Goal: Transaction & Acquisition: Purchase product/service

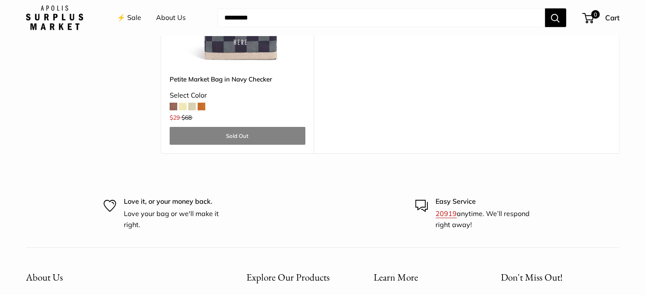
scroll to position [2587, 0]
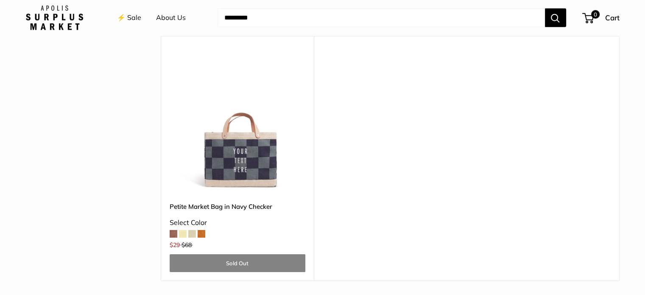
click at [198, 230] on span at bounding box center [202, 234] width 8 height 8
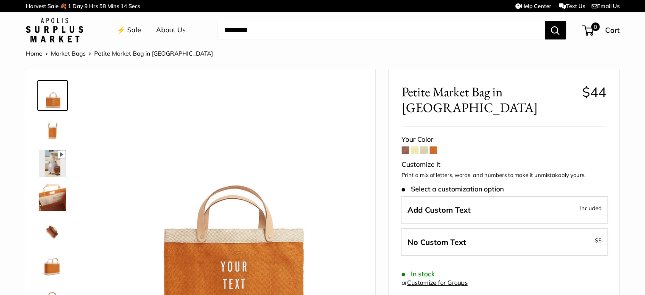
click at [404, 146] on span at bounding box center [406, 150] width 8 height 8
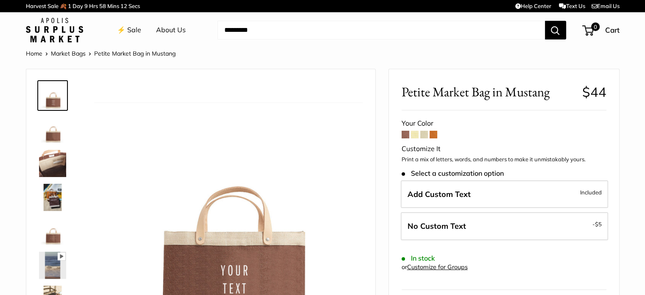
click at [413, 134] on span at bounding box center [415, 135] width 8 height 8
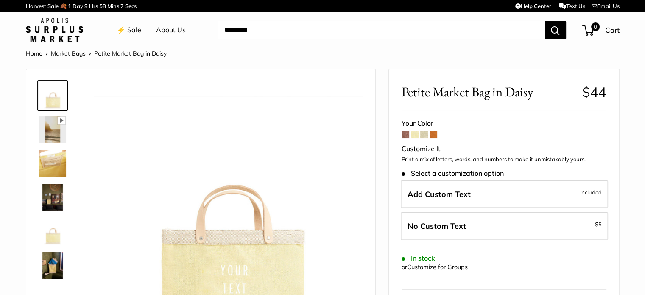
click at [425, 133] on span at bounding box center [424, 135] width 8 height 8
click at [136, 29] on link "⚡️ Sale" at bounding box center [129, 30] width 24 height 13
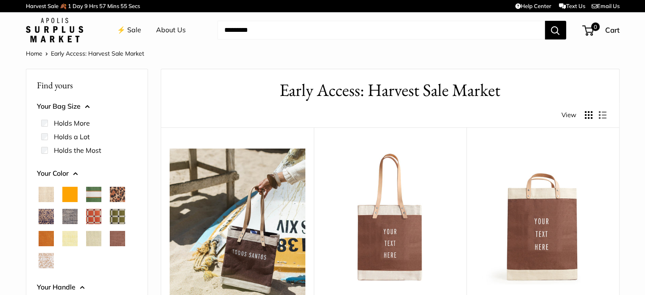
click at [90, 212] on span "Chenille Window Brick" at bounding box center [93, 216] width 15 height 15
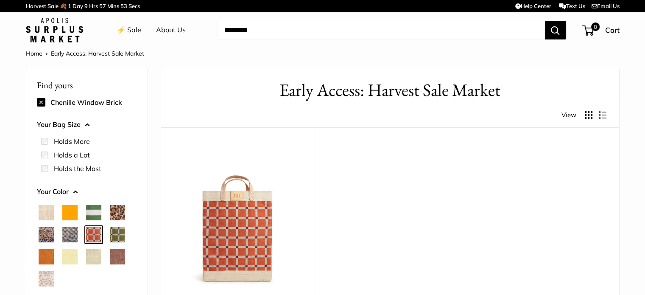
scroll to position [127, 0]
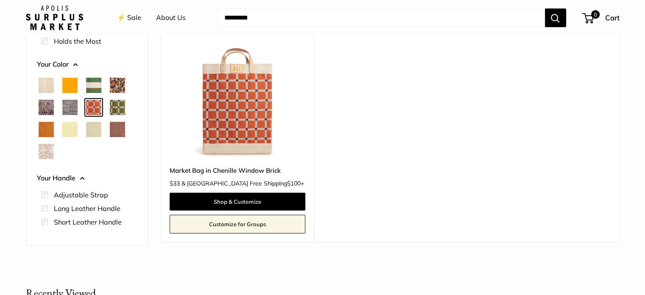
click at [68, 105] on span "Chambray" at bounding box center [69, 107] width 15 height 15
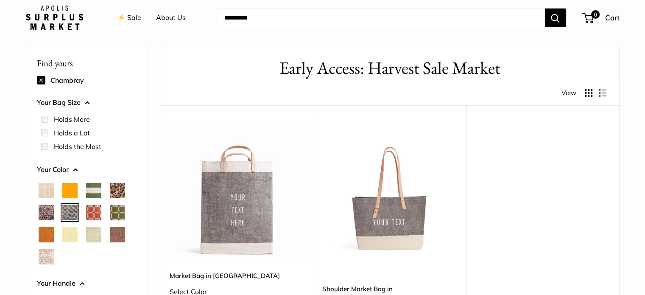
scroll to position [149, 0]
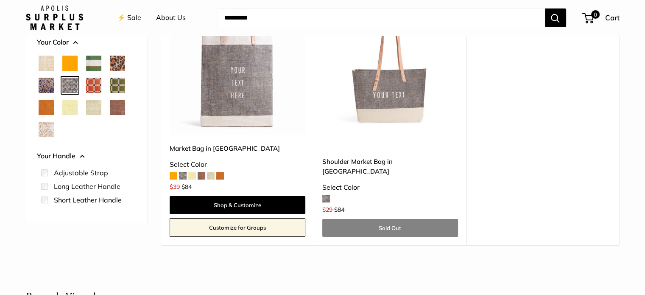
click at [46, 131] on span "White Porcelain" at bounding box center [46, 129] width 15 height 15
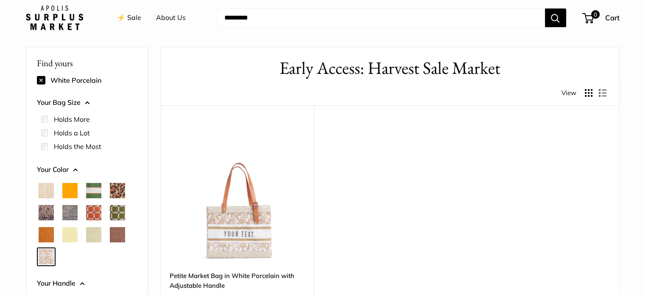
scroll to position [107, 0]
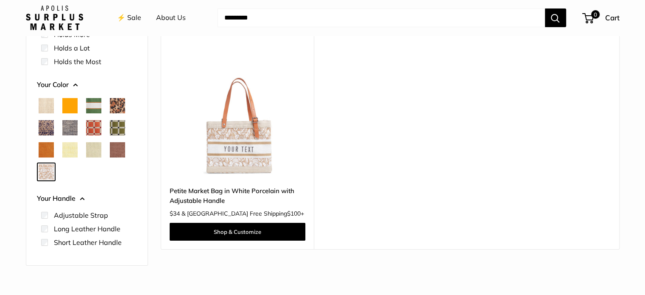
click at [48, 106] on span "Natural" at bounding box center [46, 105] width 15 height 15
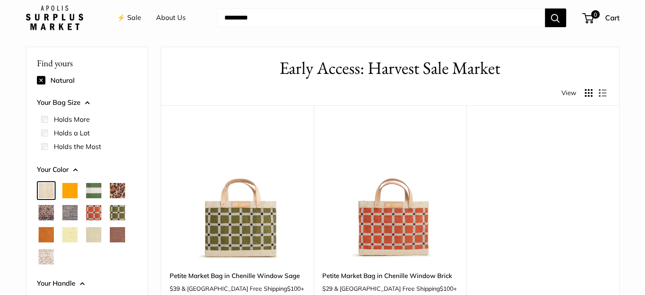
scroll to position [107, 0]
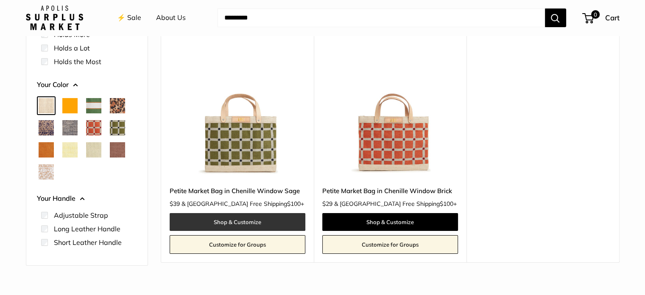
click at [238, 218] on link "Shop & Customize" at bounding box center [238, 222] width 136 height 18
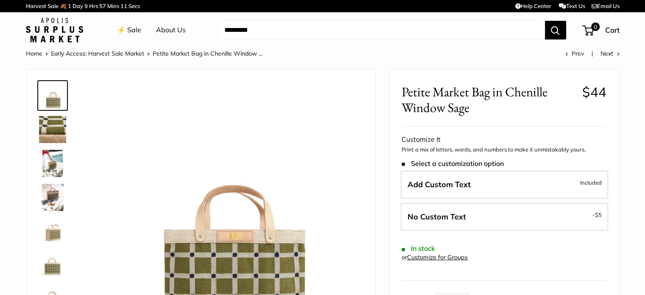
scroll to position [85, 0]
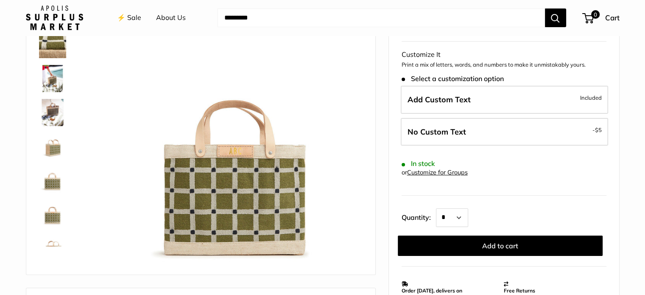
click at [49, 75] on img at bounding box center [52, 78] width 27 height 27
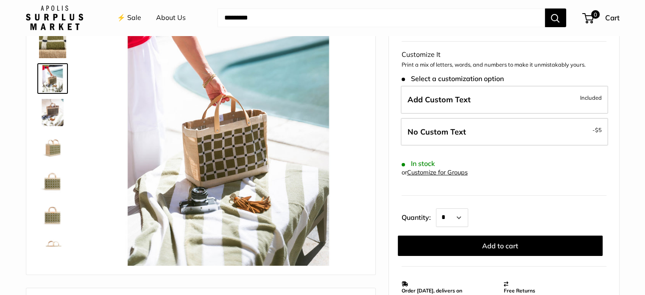
click at [53, 113] on img at bounding box center [52, 112] width 27 height 27
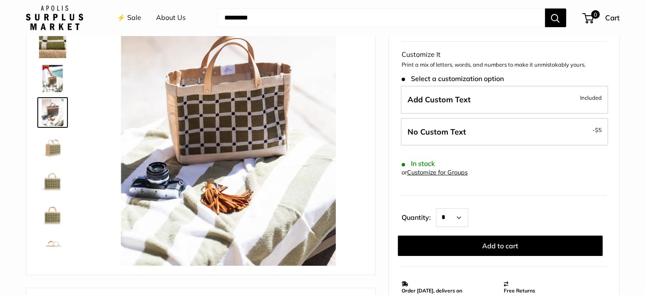
click at [48, 146] on img at bounding box center [52, 146] width 27 height 27
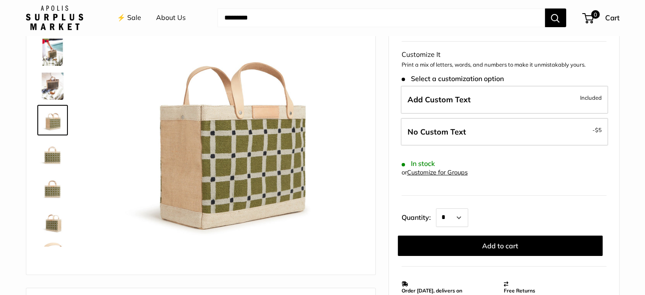
click at [50, 185] on img at bounding box center [52, 187] width 27 height 27
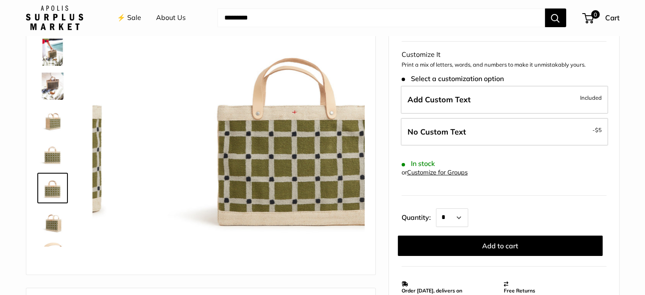
scroll to position [54, 0]
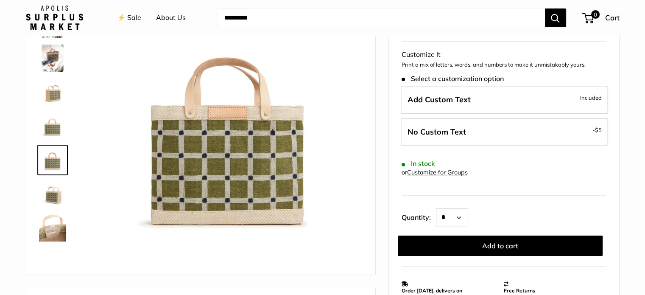
click at [49, 225] on img at bounding box center [52, 227] width 27 height 27
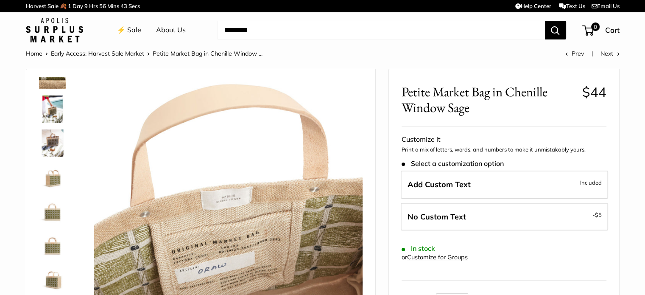
scroll to position [0, 0]
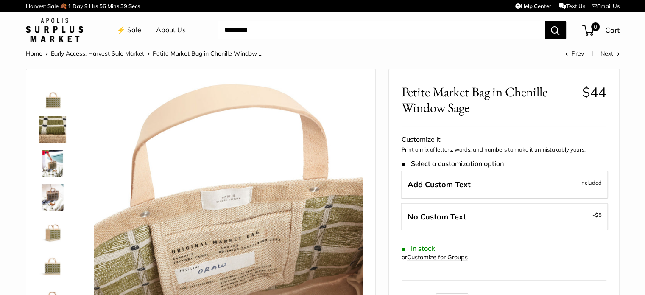
click at [54, 129] on img at bounding box center [52, 129] width 27 height 27
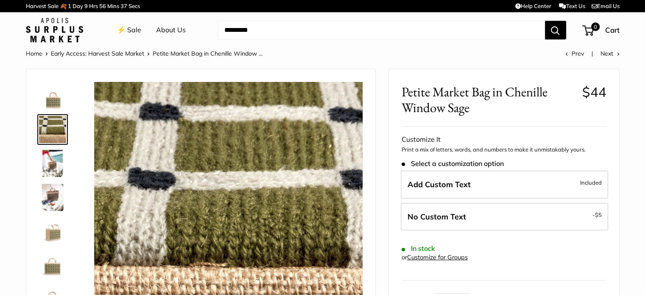
click at [53, 151] on img at bounding box center [52, 163] width 27 height 27
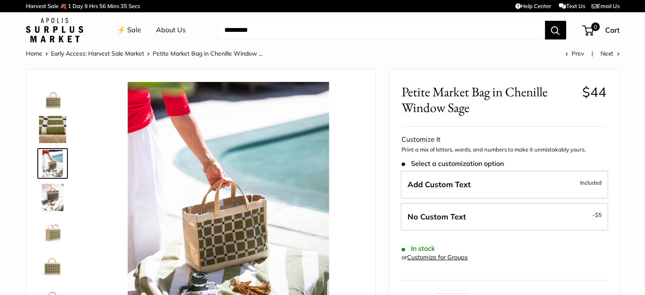
click at [133, 27] on link "⚡️ Sale" at bounding box center [129, 30] width 24 height 13
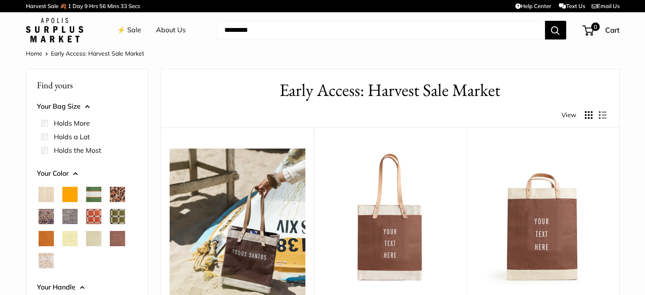
scroll to position [85, 0]
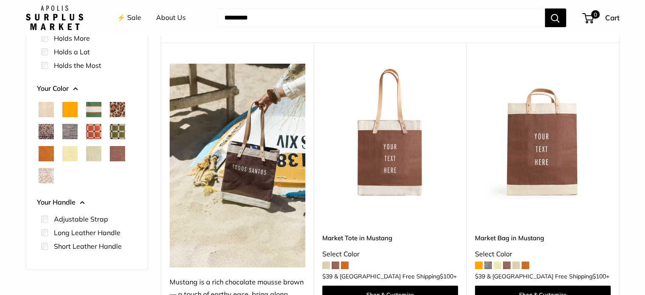
click at [92, 112] on span "Court Green" at bounding box center [93, 109] width 15 height 15
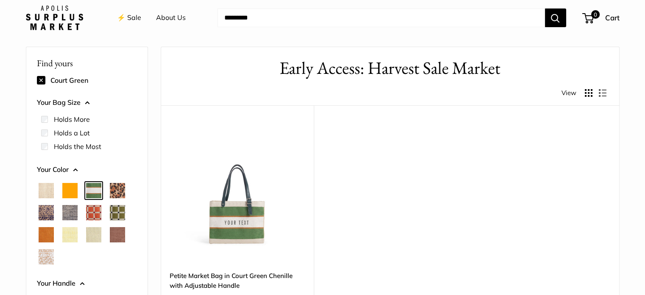
scroll to position [107, 0]
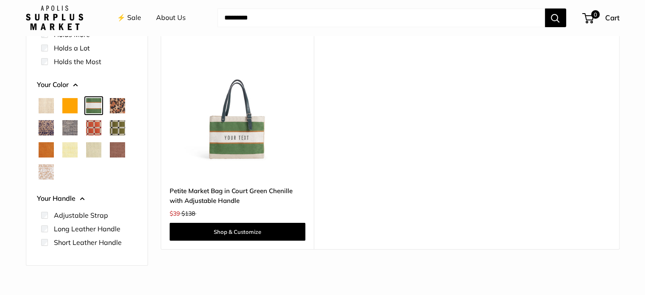
click at [66, 105] on span "Orange" at bounding box center [69, 105] width 15 height 15
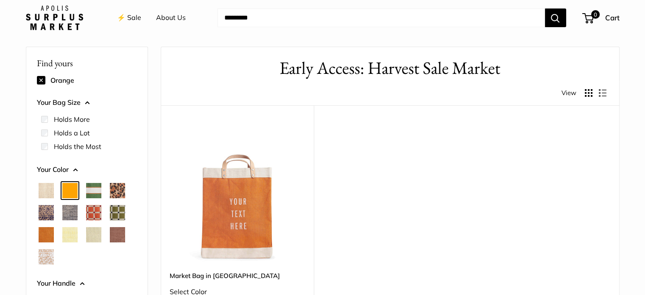
scroll to position [107, 0]
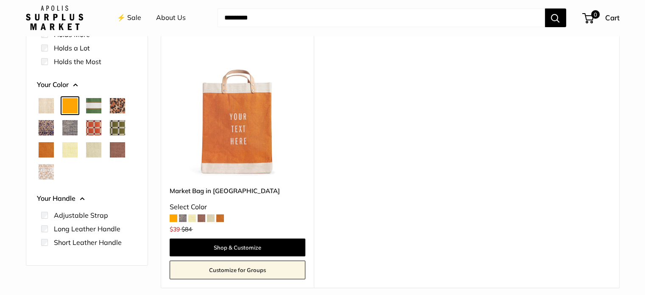
click at [49, 102] on span "Natural" at bounding box center [46, 105] width 15 height 15
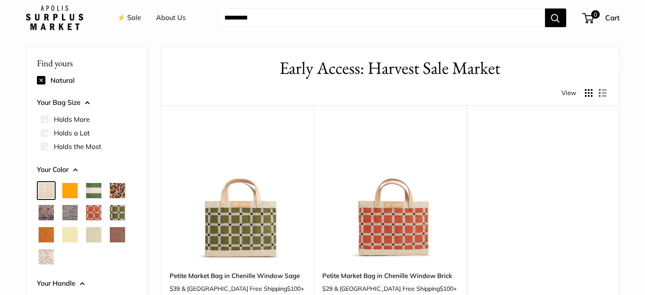
scroll to position [64, 0]
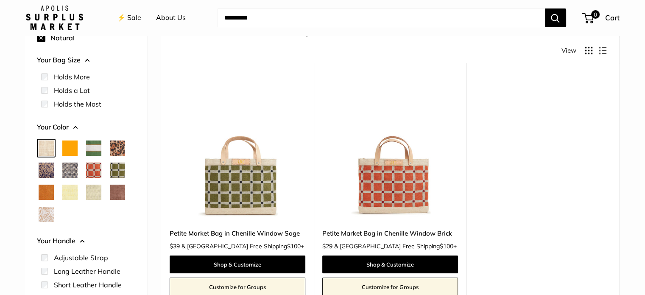
click at [45, 164] on span "Blue Porcelain" at bounding box center [46, 169] width 15 height 15
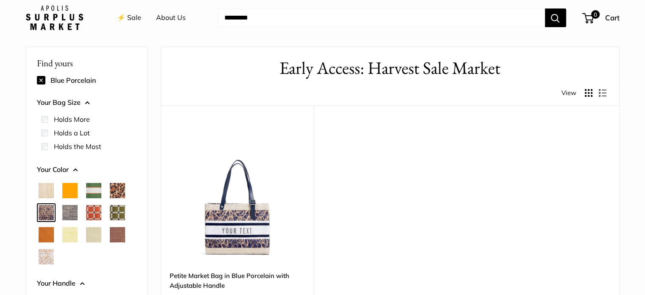
scroll to position [107, 0]
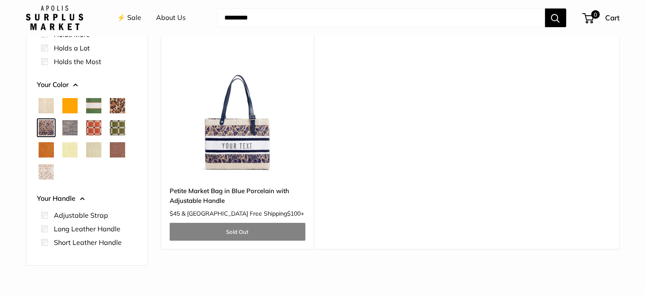
click at [72, 127] on span "Chambray" at bounding box center [69, 127] width 15 height 15
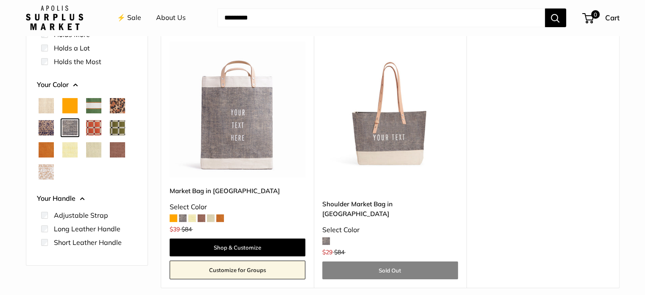
scroll to position [149, 0]
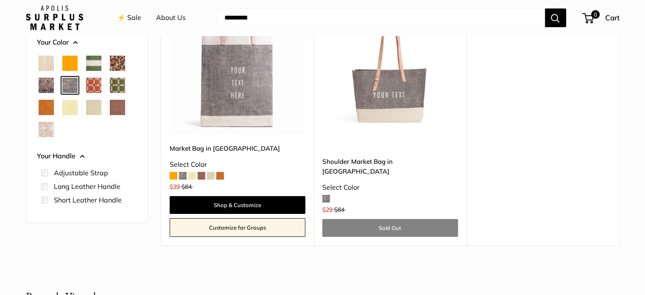
click at [95, 86] on span "Chenille Window Brick" at bounding box center [93, 85] width 15 height 15
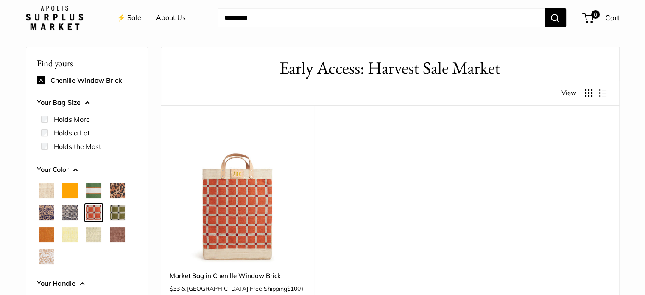
scroll to position [107, 0]
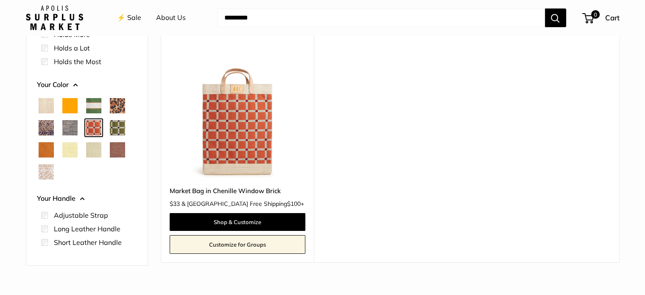
click at [116, 123] on span "Chenille Window Sage" at bounding box center [117, 127] width 15 height 15
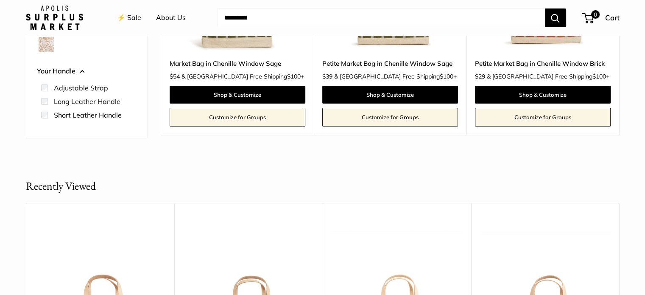
scroll to position [107, 0]
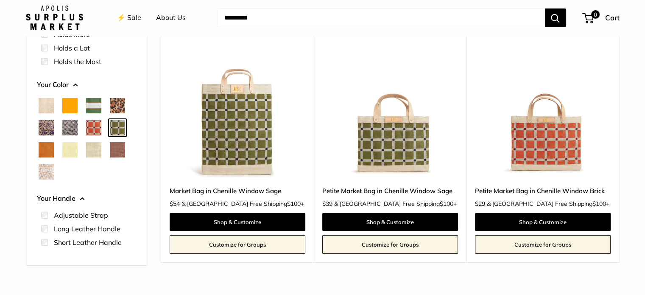
click at [44, 147] on span "Cognac" at bounding box center [46, 149] width 15 height 15
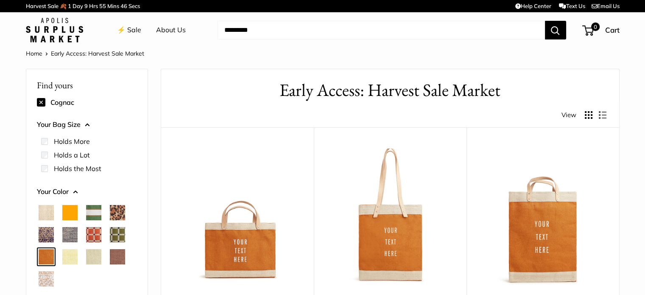
scroll to position [85, 0]
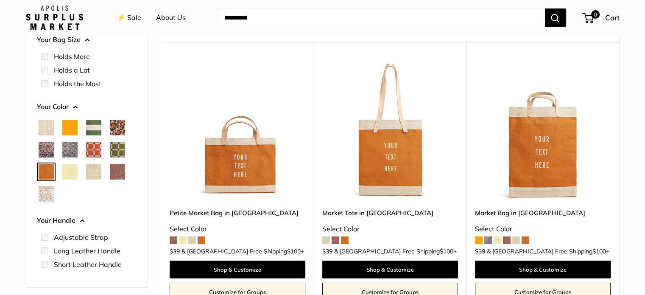
click at [67, 170] on span "Daisy" at bounding box center [69, 171] width 15 height 15
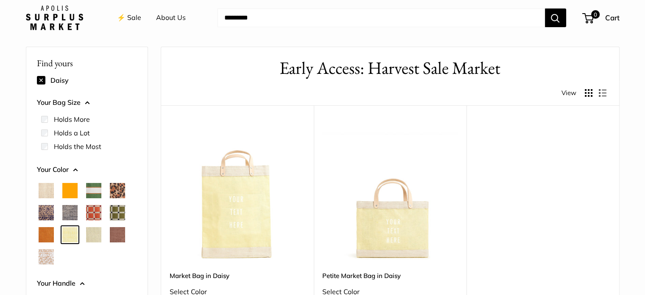
scroll to position [107, 0]
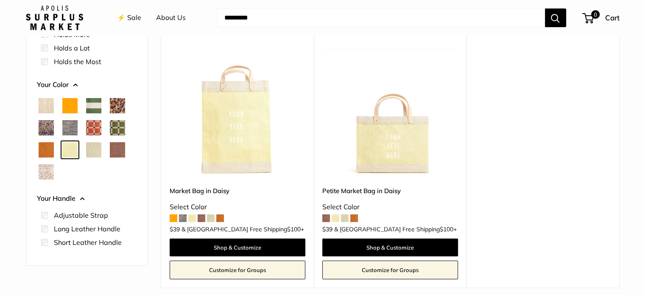
click at [94, 149] on span "Mint Sorbet" at bounding box center [93, 149] width 15 height 15
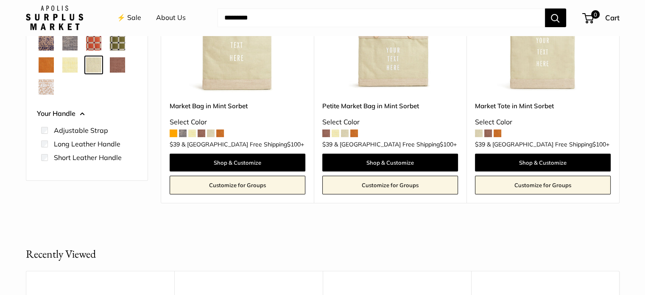
scroll to position [64, 0]
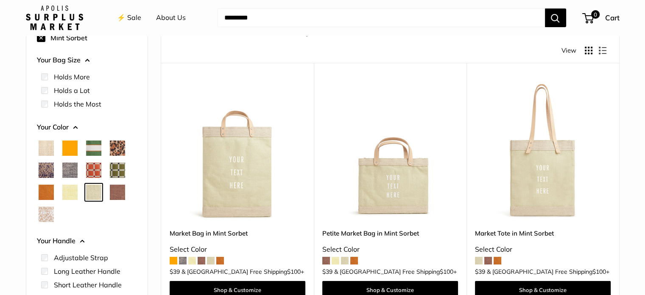
click at [0, 0] on img at bounding box center [0, 0] width 0 height 0
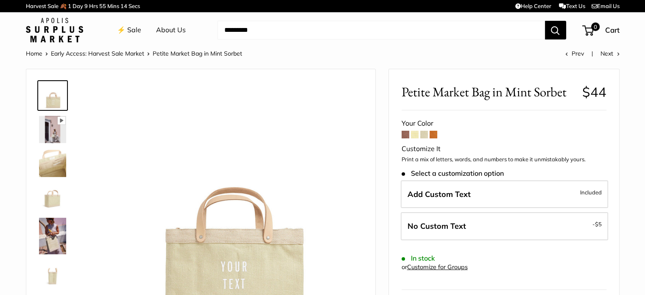
scroll to position [85, 0]
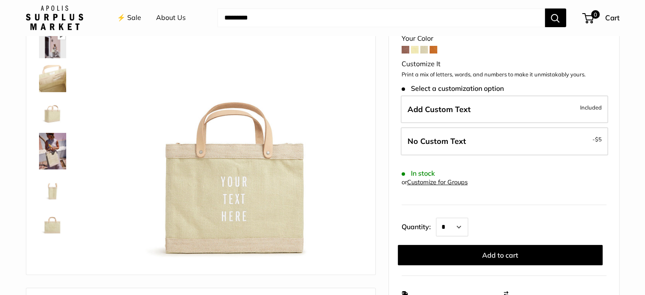
click at [58, 143] on img at bounding box center [52, 151] width 27 height 36
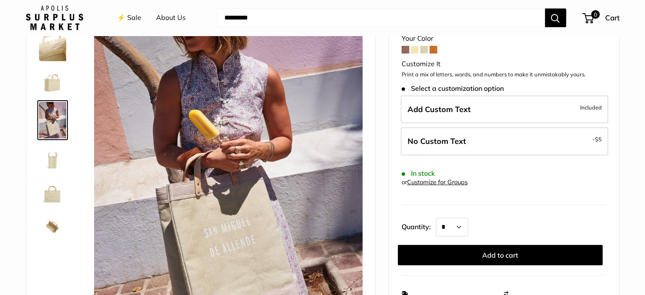
click at [49, 195] on img at bounding box center [52, 192] width 27 height 27
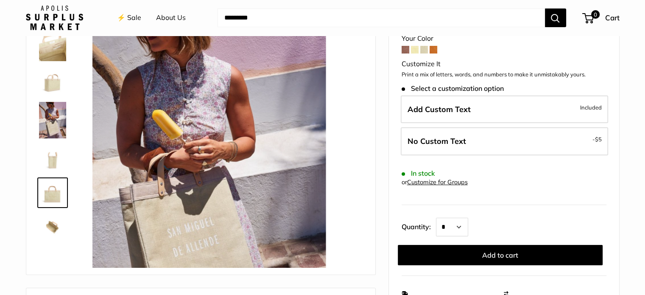
scroll to position [64, 0]
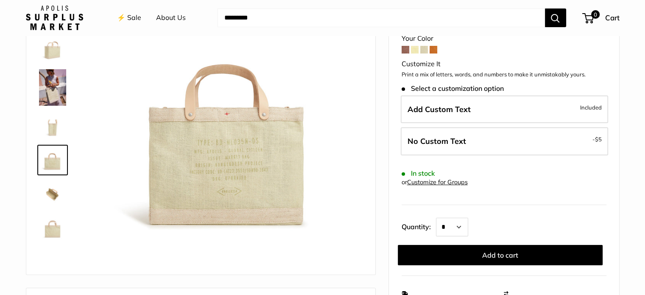
click at [52, 225] on img at bounding box center [52, 227] width 27 height 27
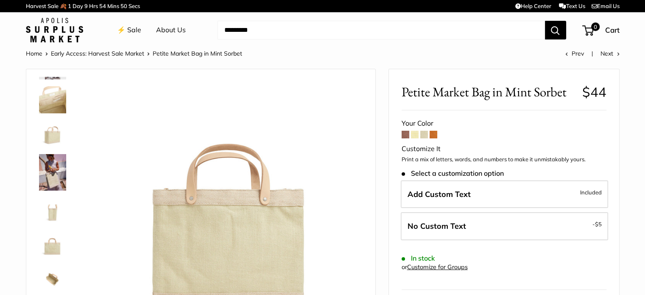
scroll to position [85, 0]
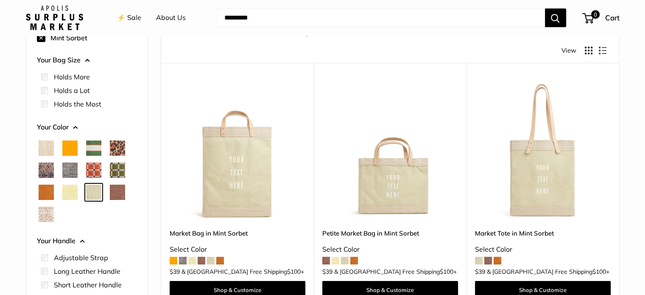
click at [120, 190] on span "Mustang" at bounding box center [117, 191] width 15 height 15
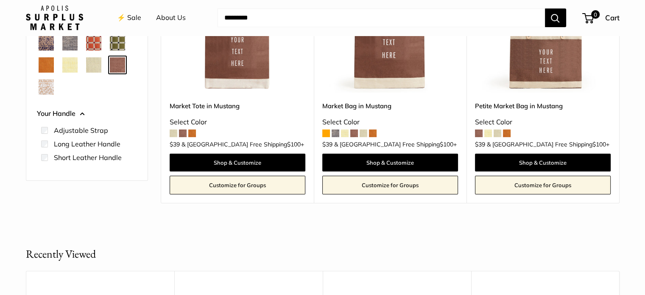
scroll to position [107, 0]
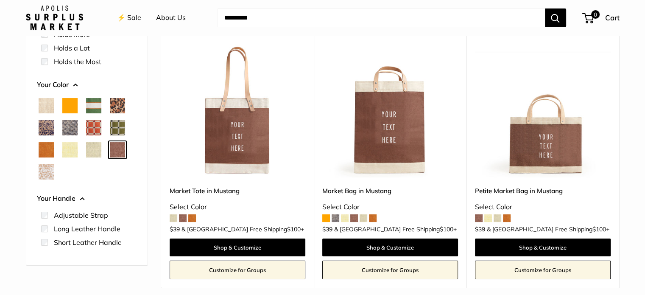
click at [69, 149] on span "Daisy" at bounding box center [69, 149] width 15 height 15
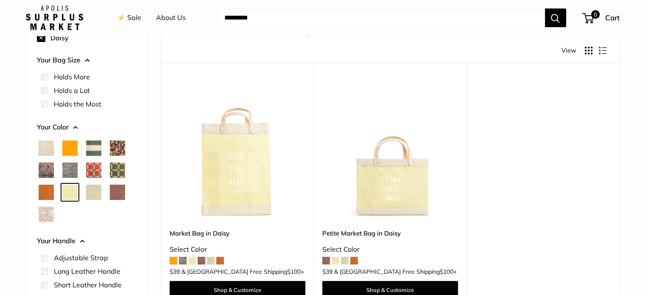
scroll to position [149, 0]
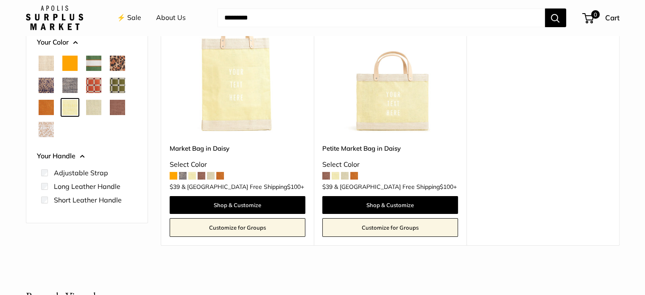
click at [0, 0] on img at bounding box center [0, 0] width 0 height 0
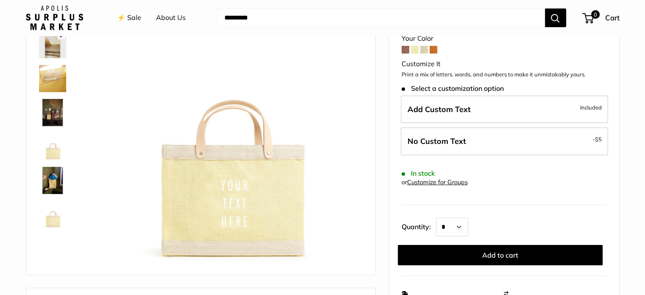
scroll to position [127, 0]
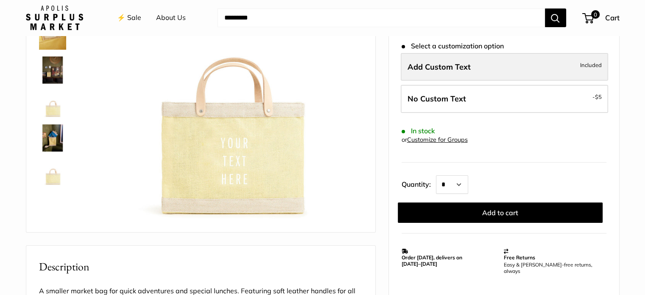
click at [517, 65] on label "Add Custom Text Included" at bounding box center [504, 67] width 207 height 28
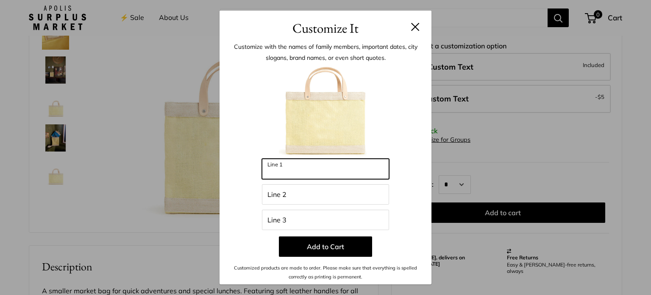
click at [295, 165] on input "Line 1" at bounding box center [325, 169] width 127 height 20
type input "******"
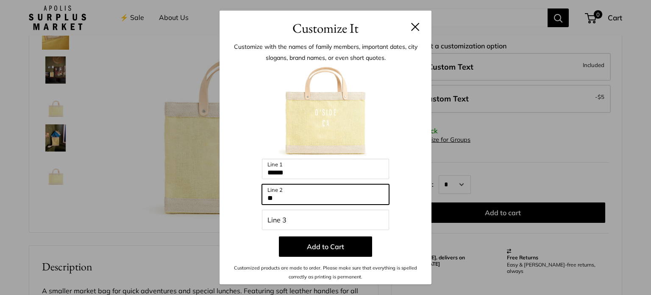
type input "**"
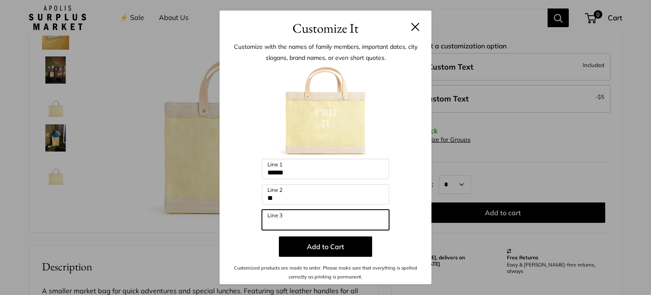
paste input "**********"
type input "**********"
drag, startPoint x: 318, startPoint y: 219, endPoint x: 261, endPoint y: 218, distance: 56.4
click at [261, 218] on div "**********" at bounding box center [325, 172] width 187 height 215
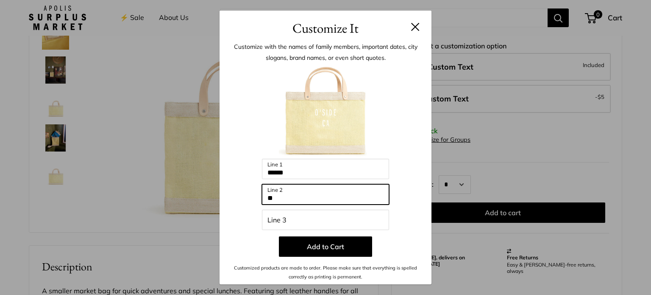
click at [282, 198] on input "**" at bounding box center [325, 194] width 127 height 20
type input "*"
paste input "**********"
type input "**********"
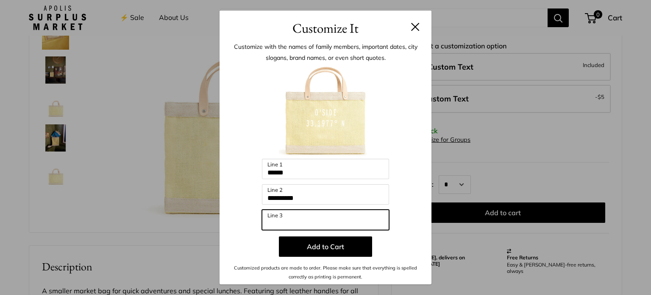
click at [284, 220] on input "Line 3" at bounding box center [325, 220] width 127 height 20
paste input "**********"
type input "**********"
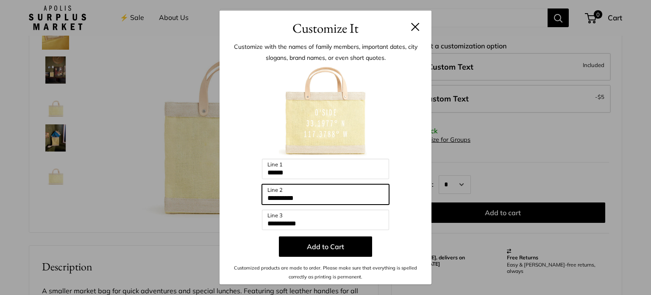
click at [305, 195] on input "**********" at bounding box center [325, 194] width 127 height 20
type input "**********"
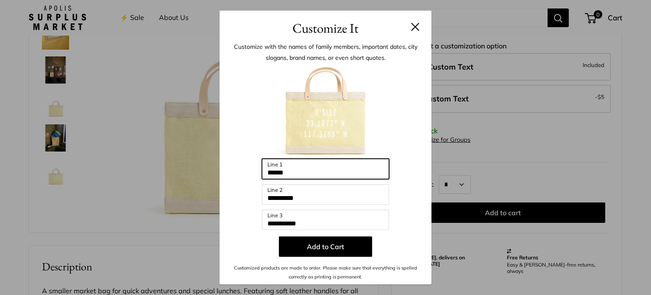
click at [295, 172] on input "******" at bounding box center [325, 169] width 127 height 20
type input "*"
type input "****"
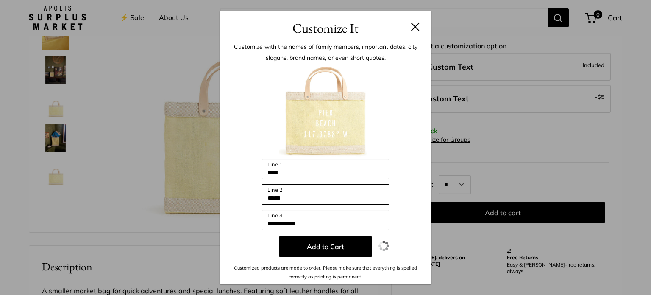
type input "*****"
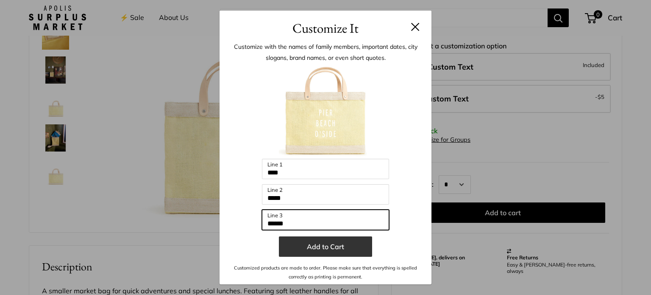
type input "******"
click at [327, 245] on button "Add to Cart" at bounding box center [325, 246] width 93 height 20
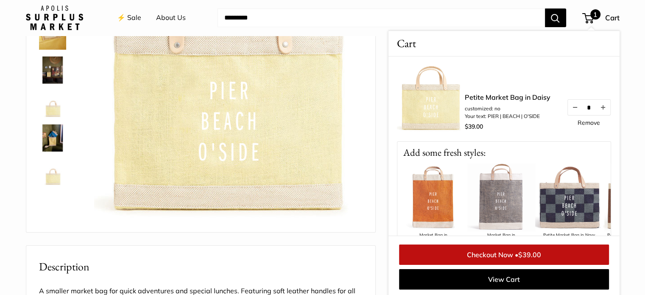
scroll to position [128, 0]
click at [355, 162] on img at bounding box center [228, 88] width 268 height 268
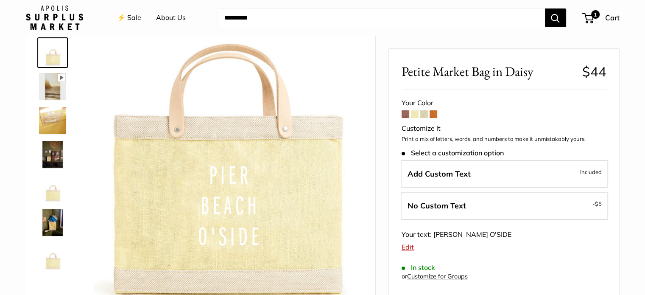
scroll to position [0, 0]
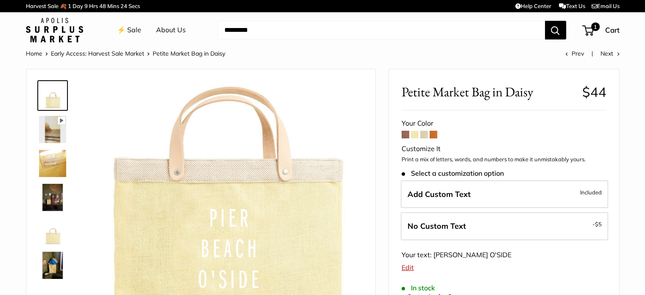
click at [94, 56] on link "Early Access: Harvest Sale Market" at bounding box center [97, 54] width 93 height 8
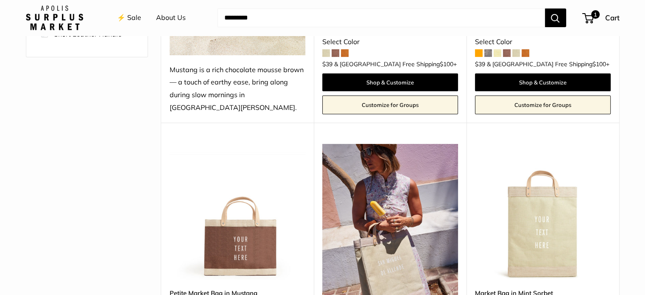
scroll to position [170, 0]
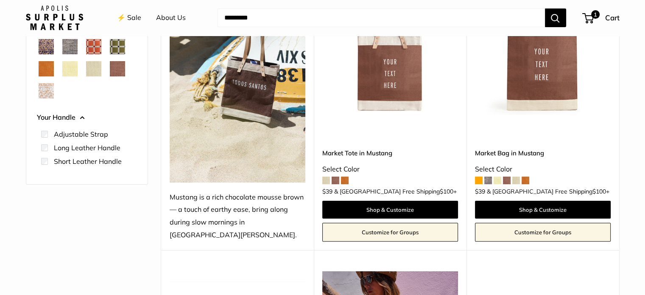
click at [68, 52] on span "Chambray" at bounding box center [69, 46] width 15 height 15
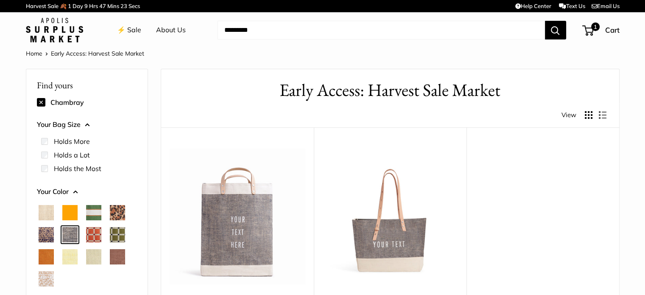
scroll to position [85, 0]
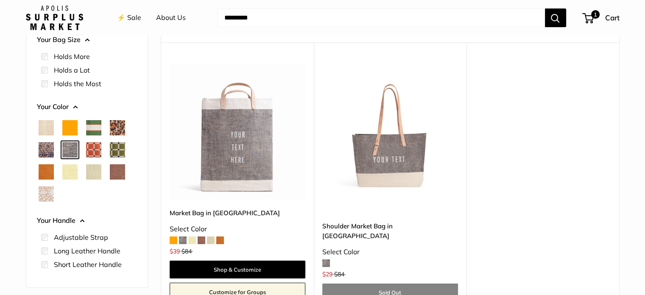
click at [68, 126] on span "Orange" at bounding box center [69, 127] width 15 height 15
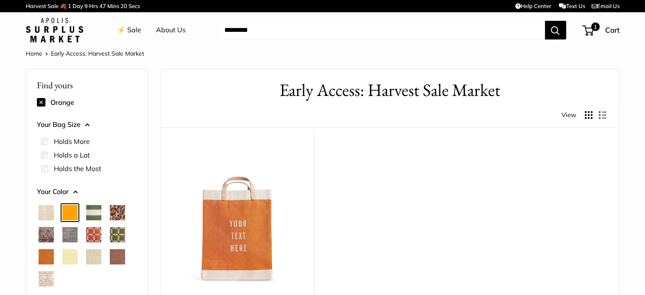
scroll to position [127, 0]
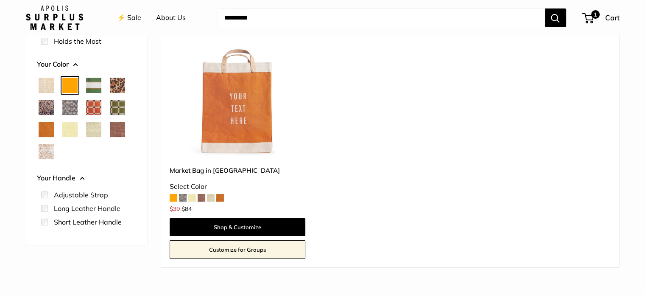
click at [42, 85] on span "Natural" at bounding box center [46, 85] width 15 height 15
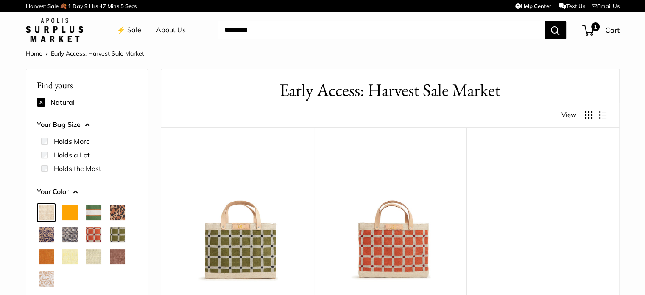
scroll to position [127, 0]
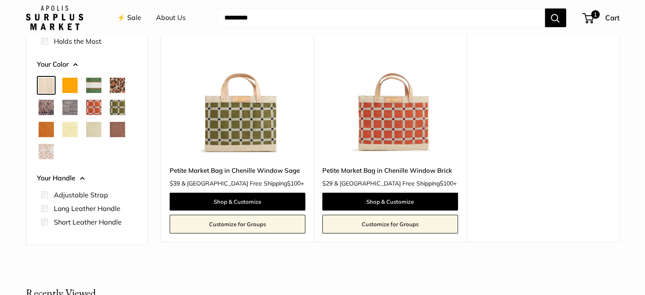
click at [44, 110] on span "Blue Porcelain" at bounding box center [46, 107] width 15 height 15
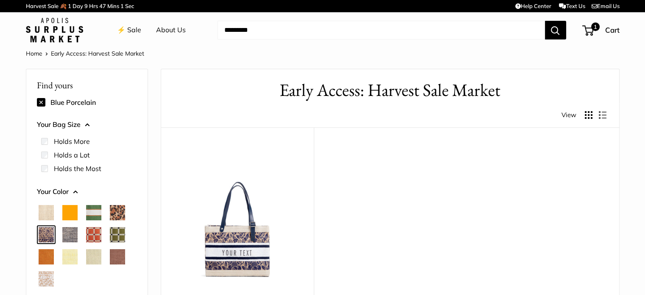
scroll to position [170, 0]
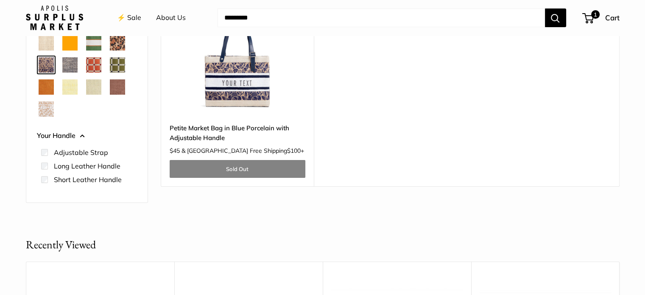
click at [70, 65] on span "Chambray" at bounding box center [69, 64] width 15 height 15
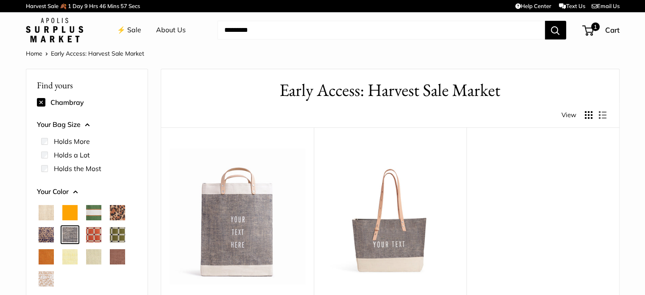
scroll to position [127, 0]
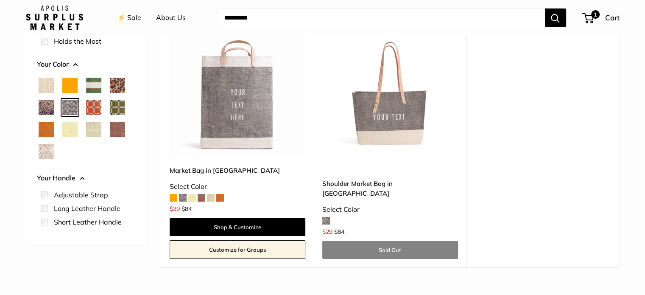
click at [69, 129] on span "Daisy" at bounding box center [69, 129] width 15 height 15
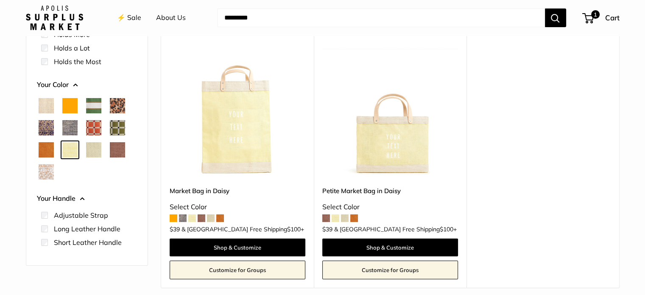
scroll to position [149, 0]
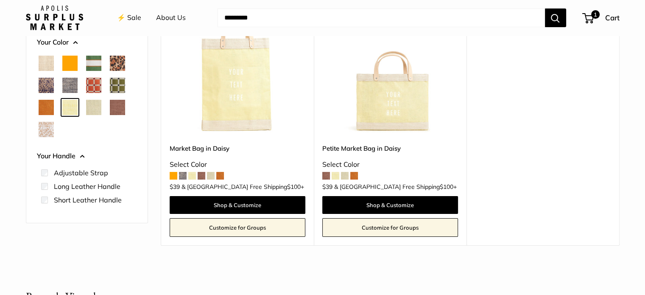
click at [91, 105] on span "Mint Sorbet" at bounding box center [93, 107] width 15 height 15
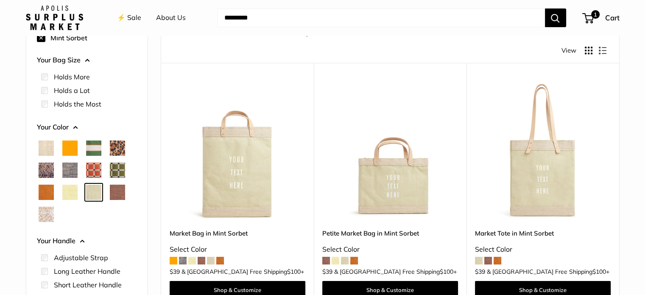
scroll to position [107, 0]
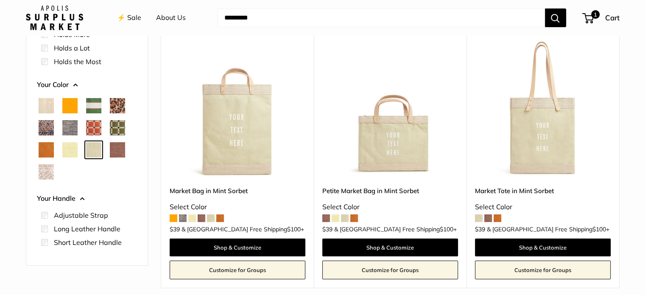
click at [120, 150] on span "Mustang" at bounding box center [117, 149] width 15 height 15
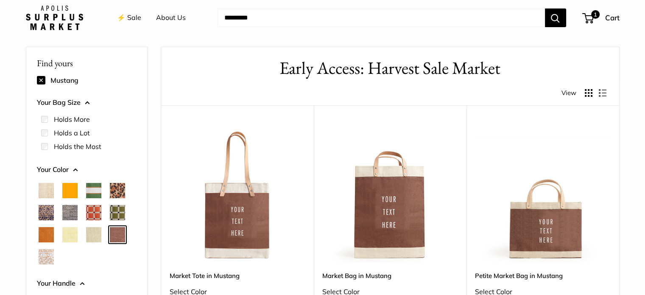
scroll to position [107, 0]
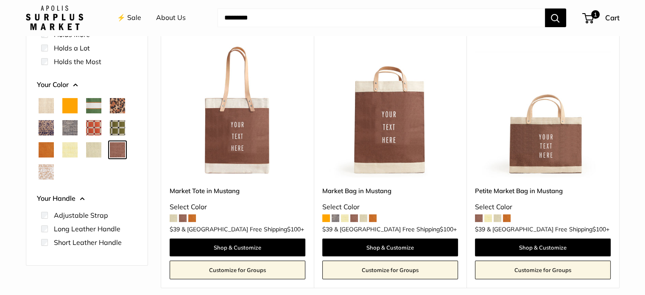
click at [44, 171] on span "White Porcelain" at bounding box center [46, 171] width 15 height 15
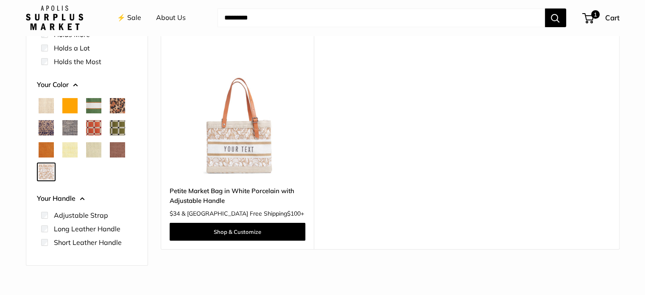
scroll to position [149, 0]
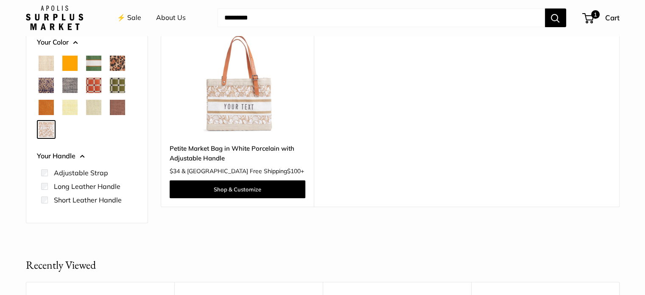
click at [119, 84] on span "Chenille Window Sage" at bounding box center [117, 85] width 15 height 15
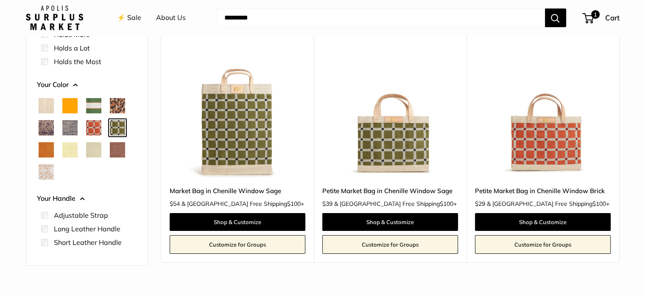
scroll to position [149, 0]
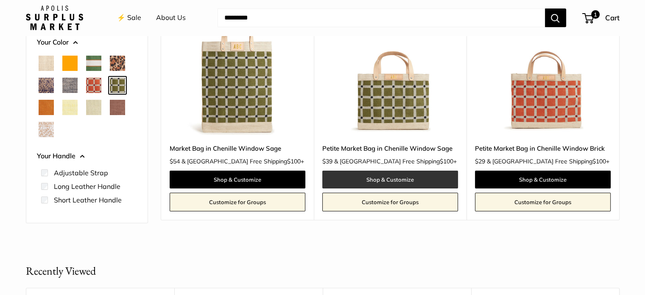
click at [386, 179] on link "Shop & Customize" at bounding box center [390, 180] width 136 height 18
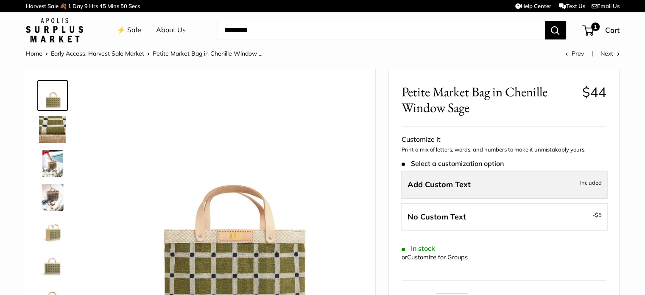
scroll to position [42, 0]
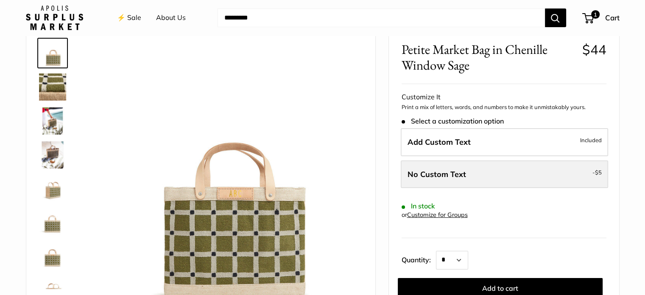
click at [493, 176] on label "No Custom Text - $5" at bounding box center [504, 174] width 207 height 28
click at [458, 174] on span "No Custom Text" at bounding box center [437, 174] width 59 height 10
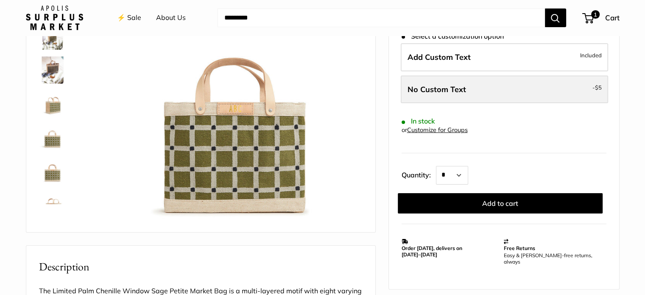
scroll to position [170, 0]
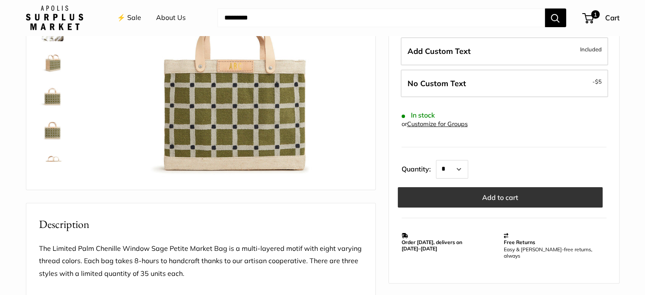
click at [505, 196] on button "Add to cart" at bounding box center [500, 197] width 205 height 20
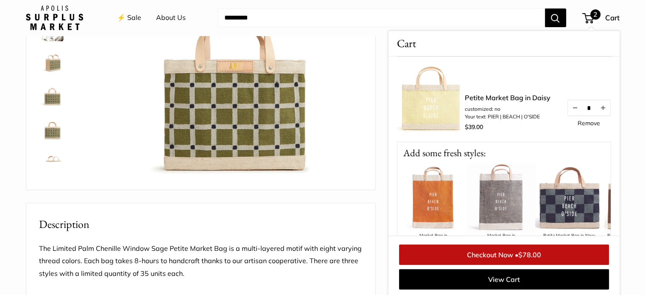
scroll to position [127, 0]
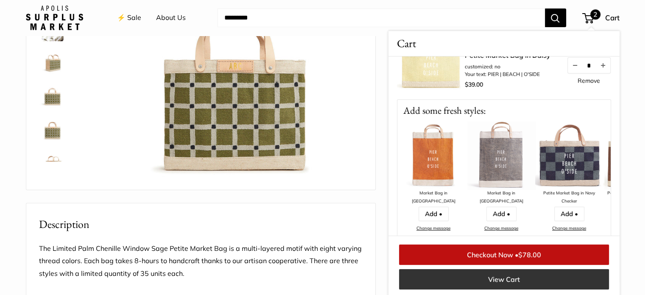
click at [499, 279] on link "View Cart" at bounding box center [504, 279] width 210 height 20
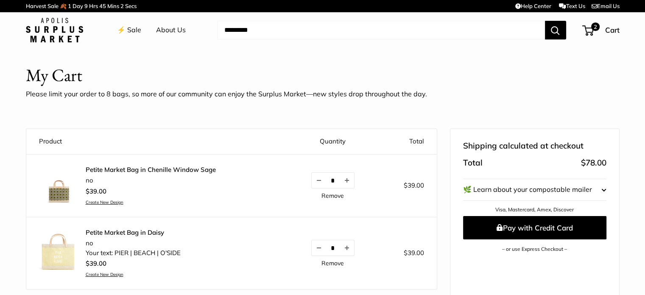
scroll to position [85, 0]
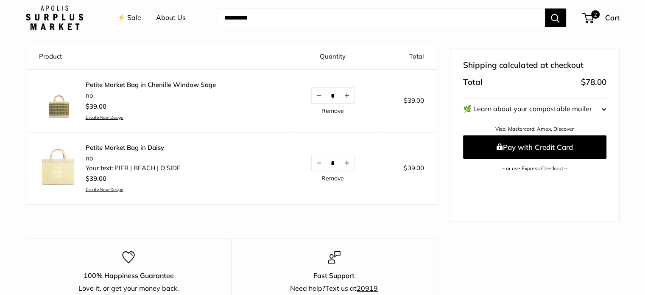
click at [465, 182] on shop-pay-wallet-button at bounding box center [464, 179] width 2 height 8
